Goal: Obtain resource: Download file/media

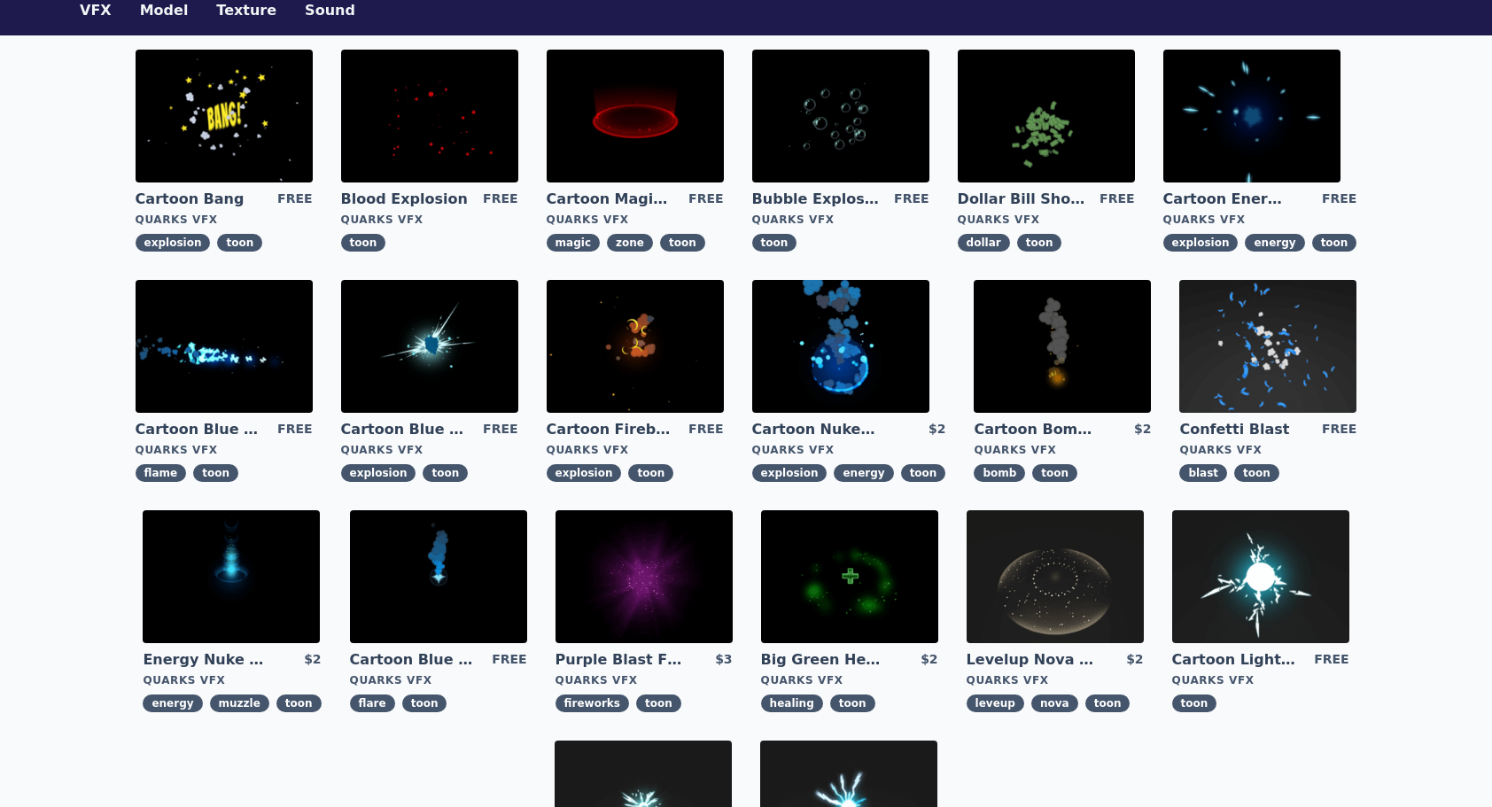
scroll to position [266, 0]
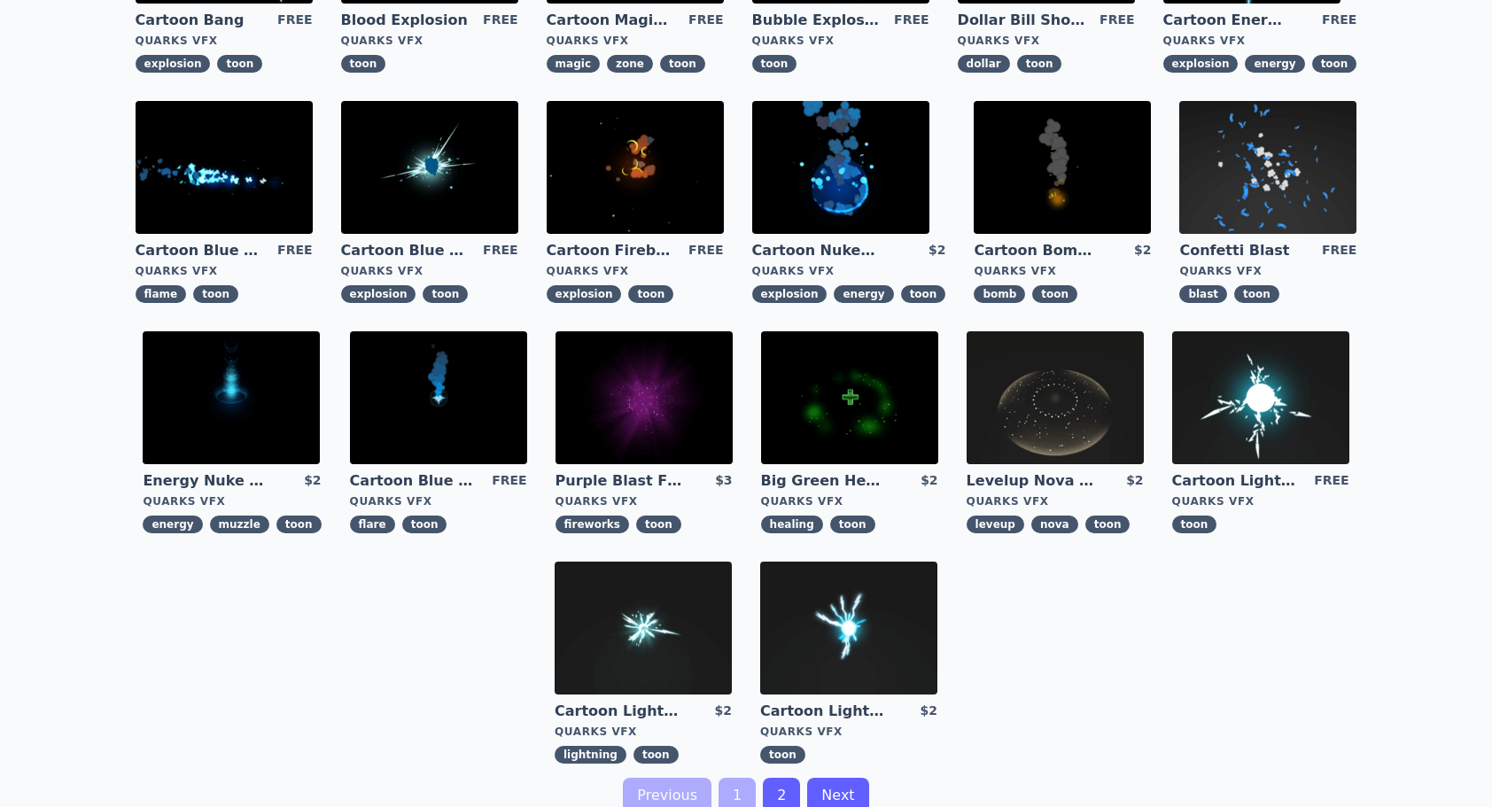
click at [431, 475] on link "Cartoon Blue Flare" at bounding box center [414, 480] width 128 height 19
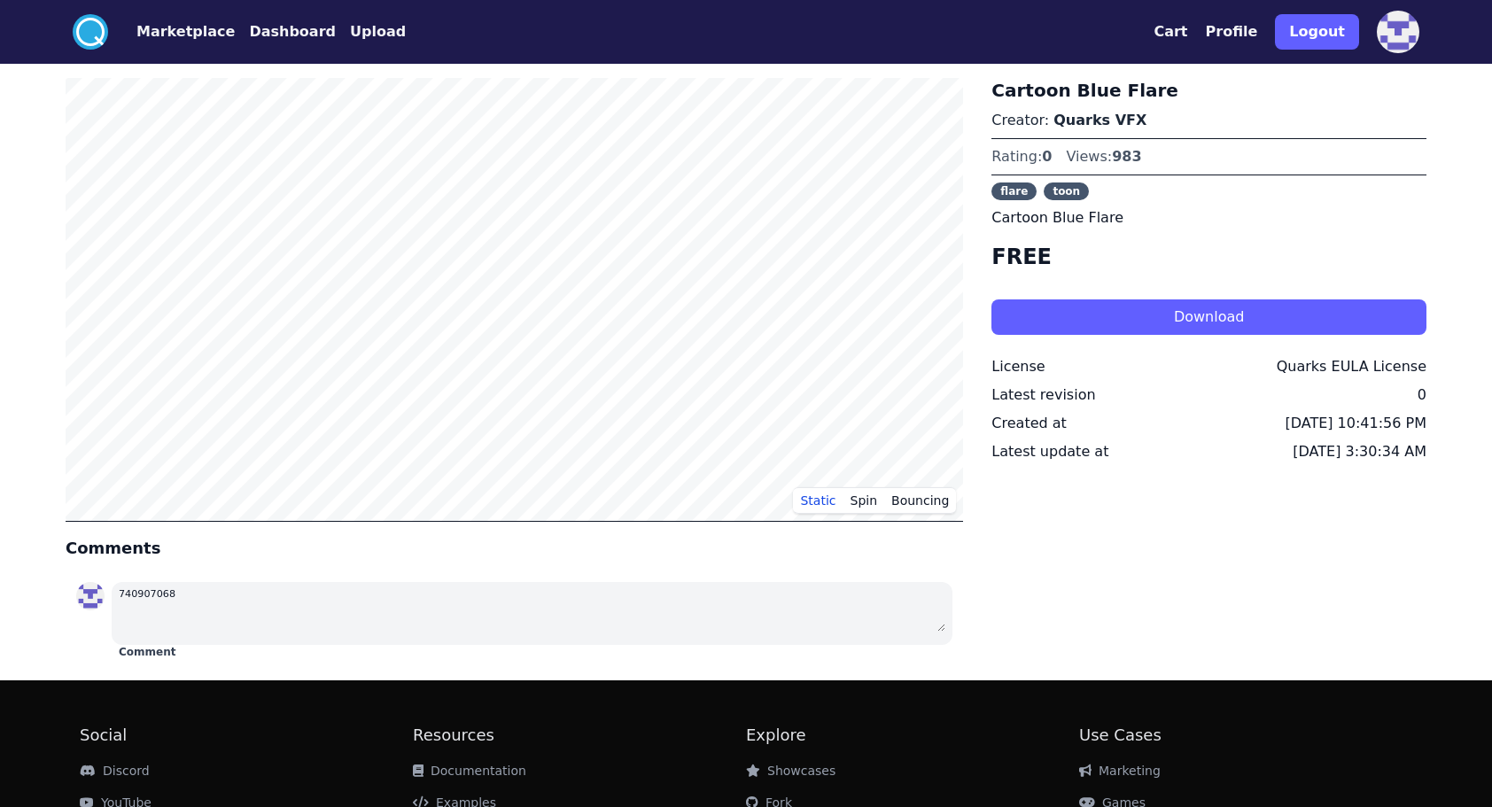
click at [1017, 187] on span "flare" at bounding box center [1014, 192] width 45 height 18
click at [860, 494] on button "Spin" at bounding box center [865, 500] width 42 height 27
click at [837, 500] on button "Static" at bounding box center [818, 500] width 50 height 27
click at [870, 499] on button "Spin" at bounding box center [865, 500] width 42 height 27
click at [828, 497] on button "Static" at bounding box center [818, 500] width 50 height 27
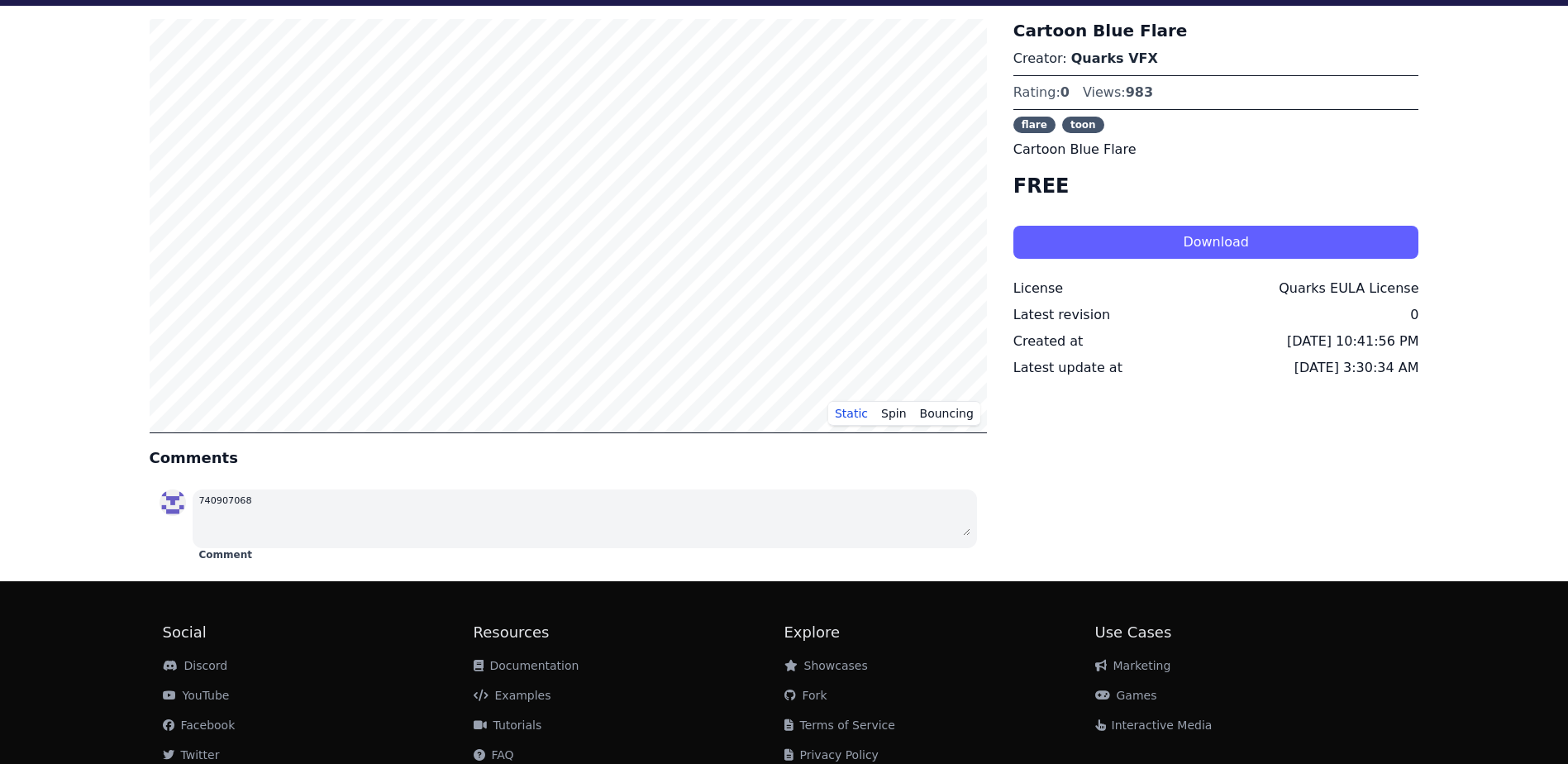
scroll to position [115, 0]
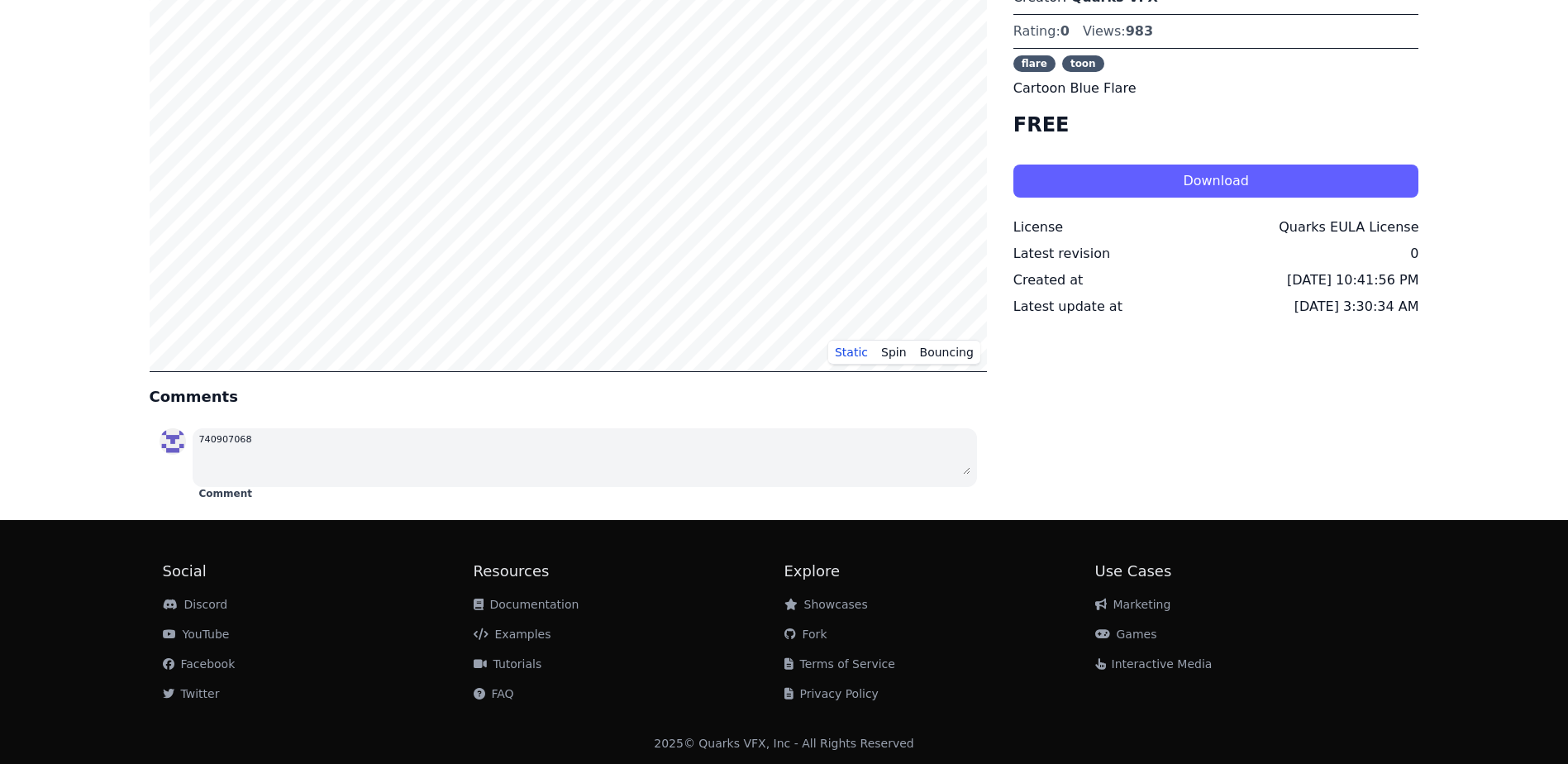
click at [562, 604] on link "Documentation" at bounding box center [526, 604] width 105 height 13
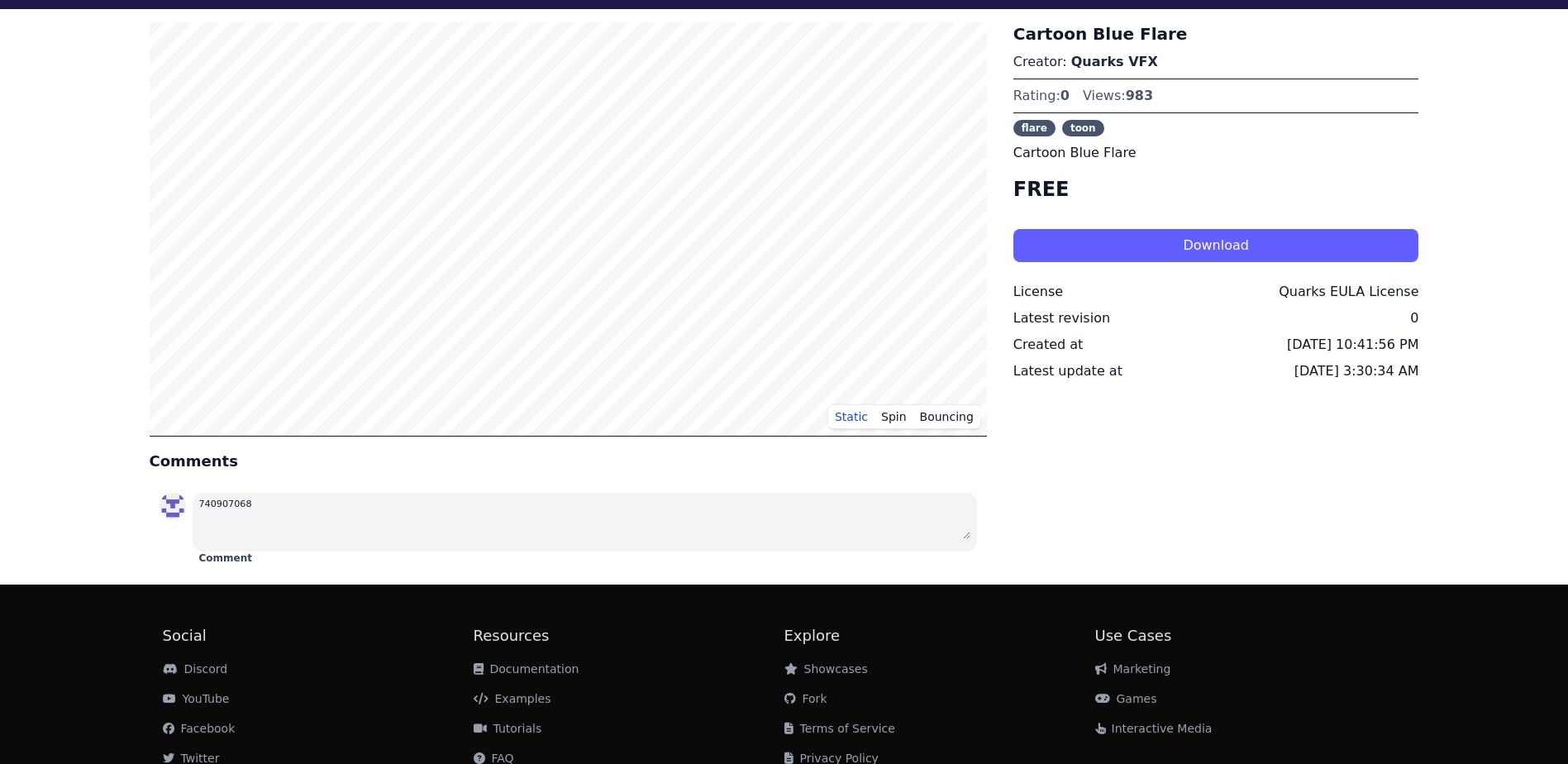
scroll to position [0, 0]
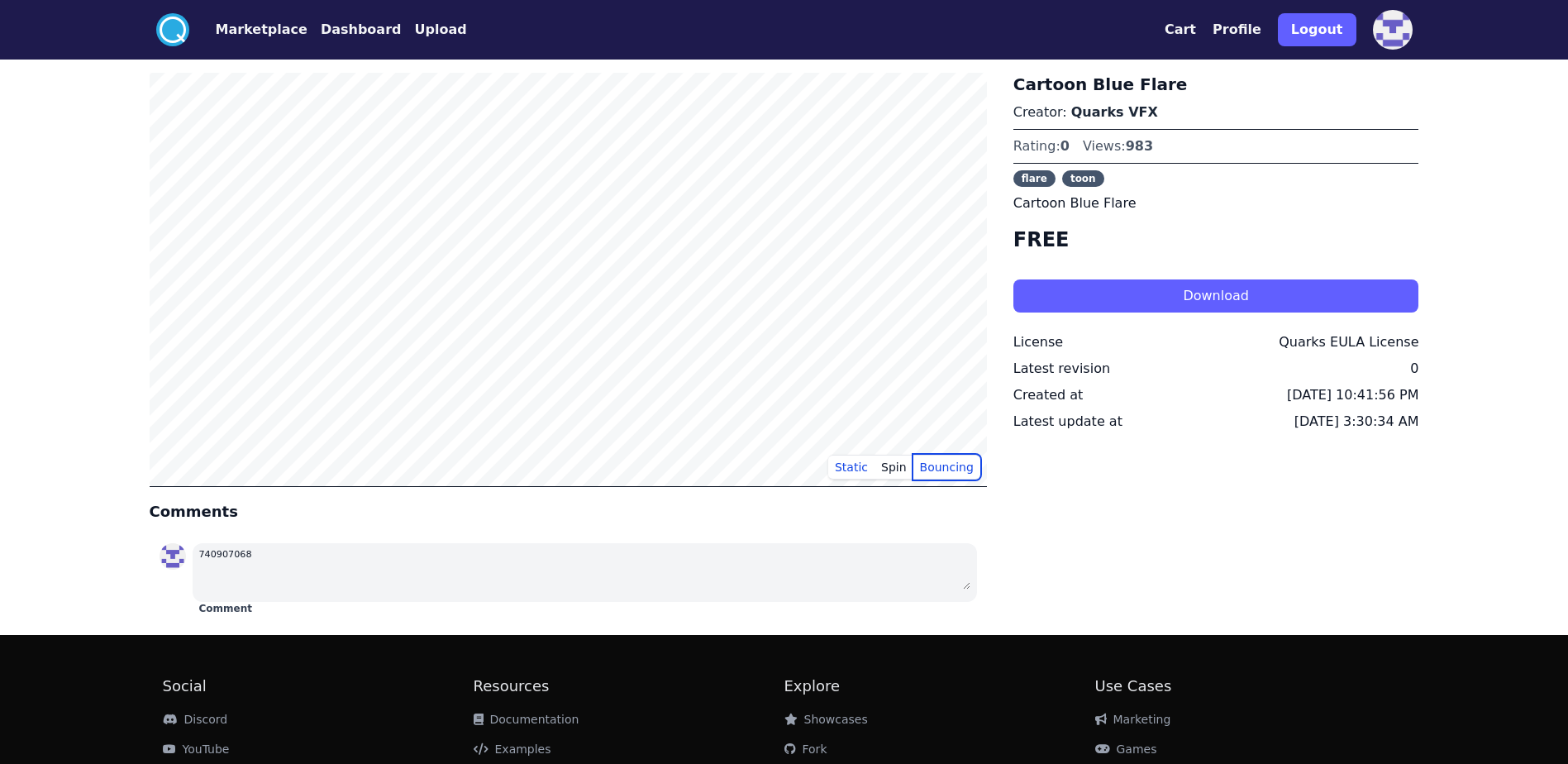
click at [961, 468] on button "Bouncing" at bounding box center [947, 466] width 67 height 25
click at [896, 477] on button "Spin" at bounding box center [895, 466] width 39 height 25
click at [856, 462] on button "Static" at bounding box center [852, 466] width 47 height 25
drag, startPoint x: 1150, startPoint y: 152, endPoint x: 1120, endPoint y: 147, distance: 30.4
click at [1120, 147] on div "Rating: 0 Views: 983" at bounding box center [1215, 146] width 406 height 20
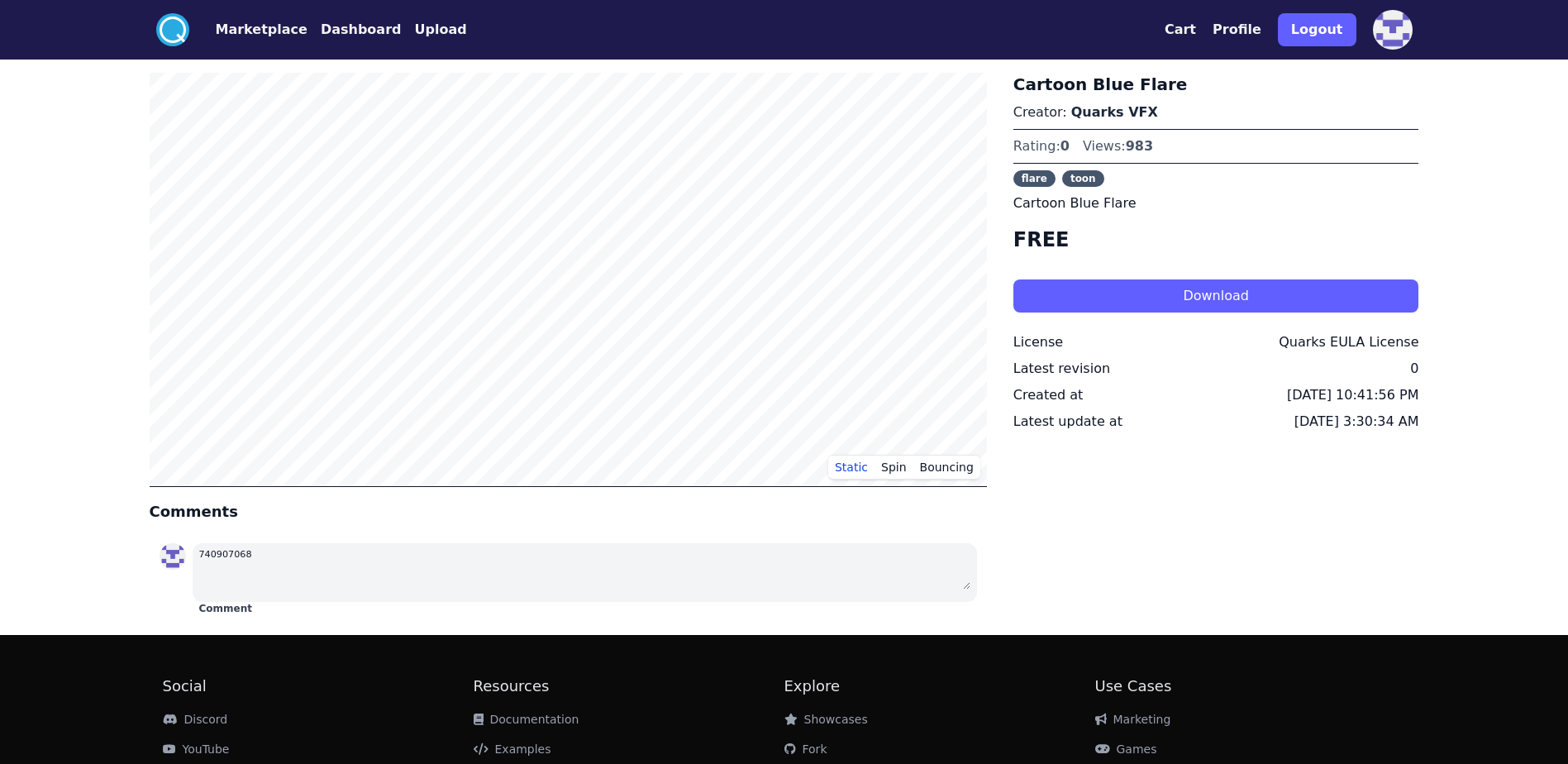
drag, startPoint x: 1120, startPoint y: 147, endPoint x: 1147, endPoint y: 182, distance: 44.2
click at [1148, 178] on div "flare toon" at bounding box center [1215, 179] width 406 height 17
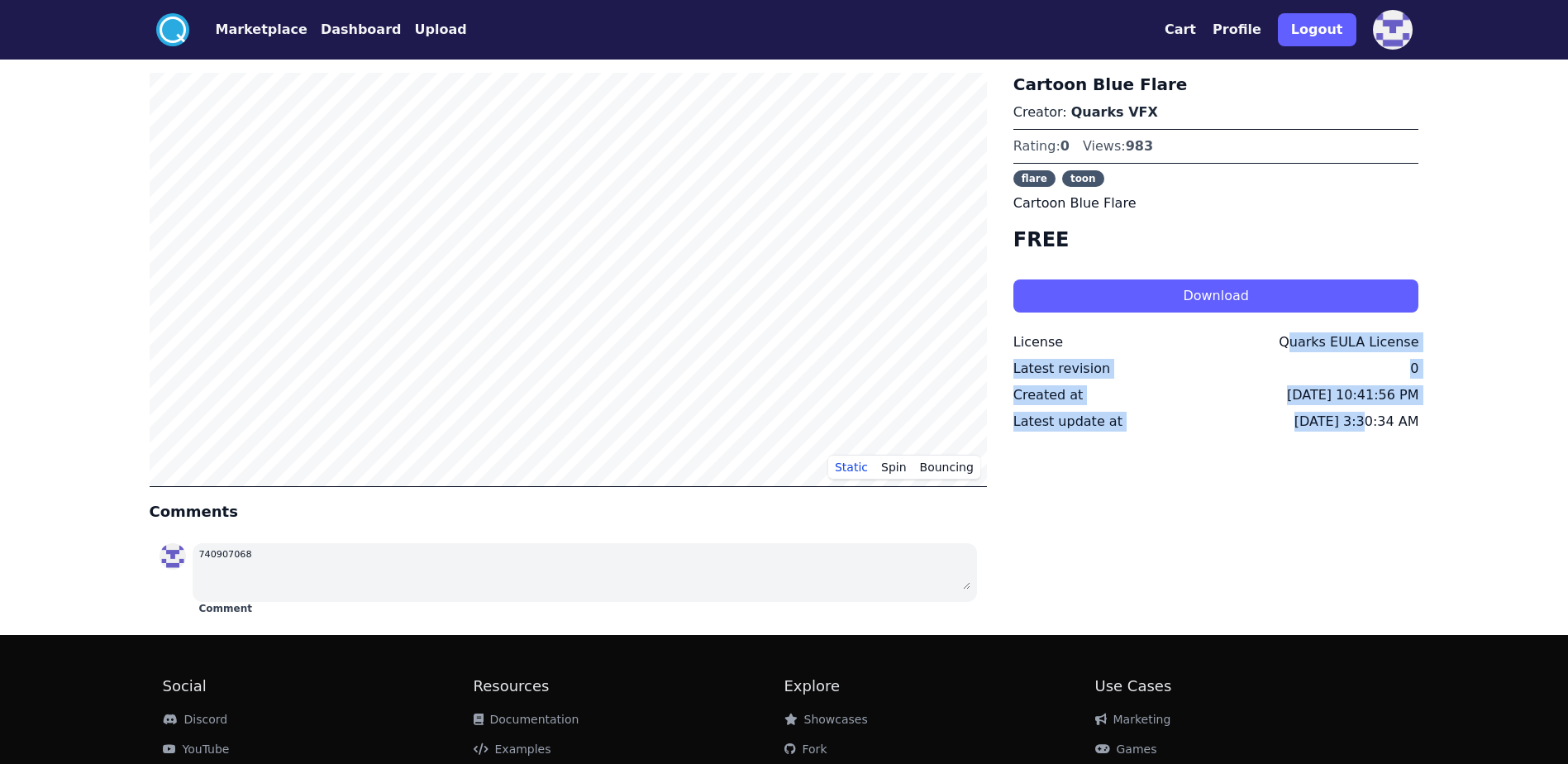
drag, startPoint x: 1271, startPoint y: 347, endPoint x: 1343, endPoint y: 408, distance: 94.4
click at [1343, 408] on div "Cartoon Blue Flare Creator: Quarks VFX Rating: 0 Views: 983 flare toon Cartoon …" at bounding box center [1215, 347] width 406 height 549
drag, startPoint x: 1343, startPoint y: 408, endPoint x: 1160, endPoint y: 480, distance: 196.7
click at [1160, 480] on div "Cartoon Blue Flare Creator: Quarks VFX Rating: 0 Views: 983 flare toon Cartoon …" at bounding box center [1215, 347] width 406 height 549
